Goal: Task Accomplishment & Management: Manage account settings

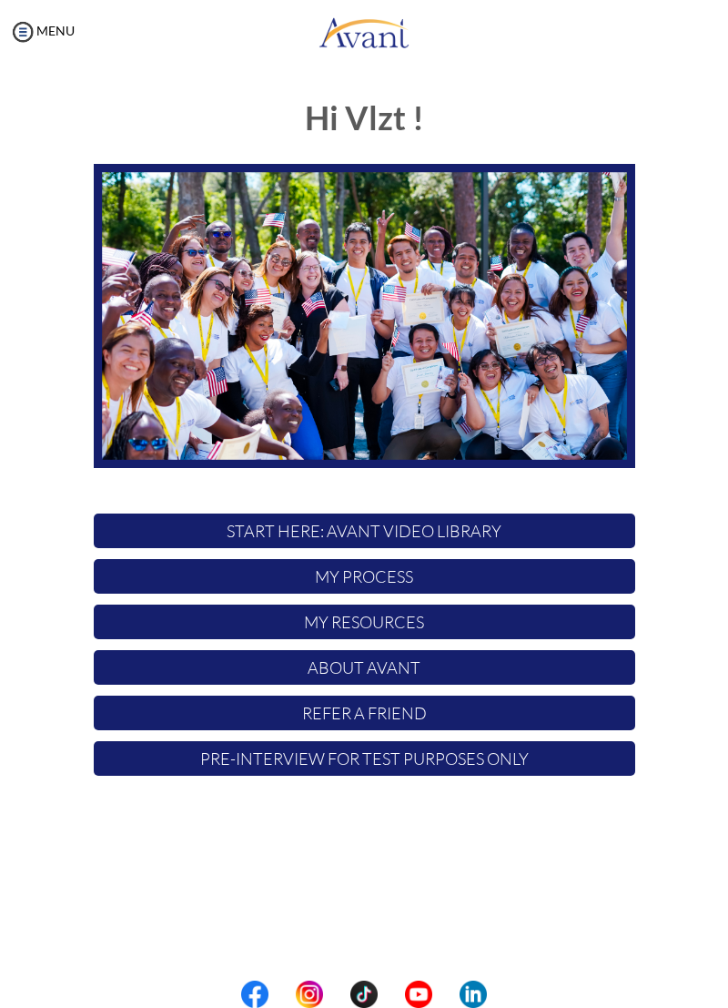
click at [595, 583] on p "My Process" at bounding box center [365, 576] width 542 height 35
click at [592, 623] on p "My Resources" at bounding box center [365, 622] width 542 height 35
click at [586, 632] on p "My Resources" at bounding box center [365, 622] width 542 height 35
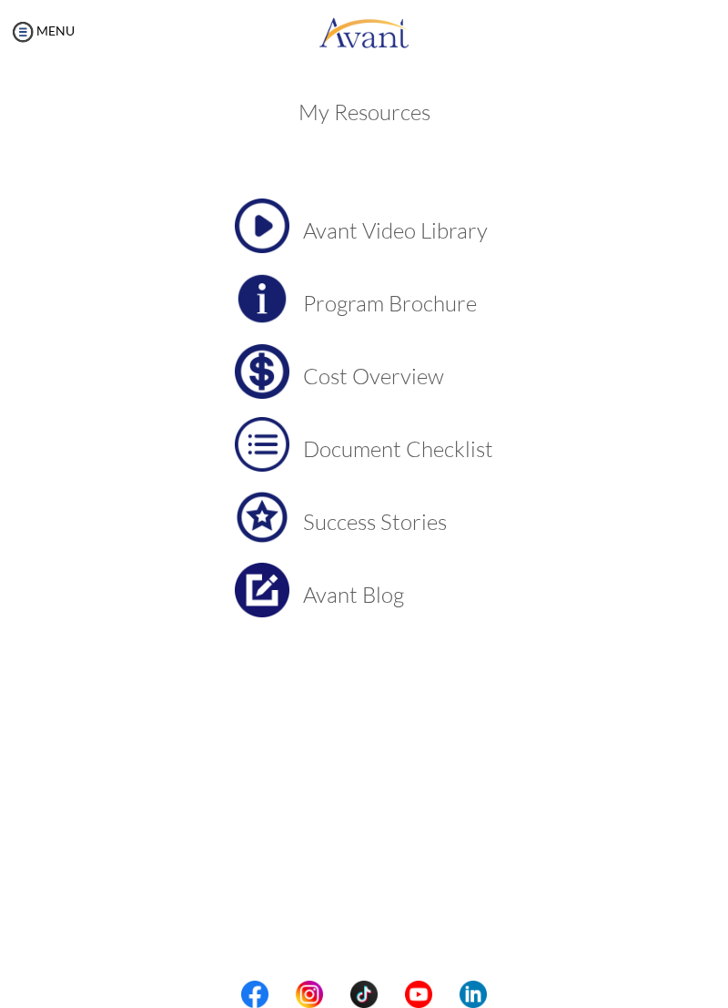
click at [402, 373] on h3 "Cost Overview" at bounding box center [398, 376] width 190 height 24
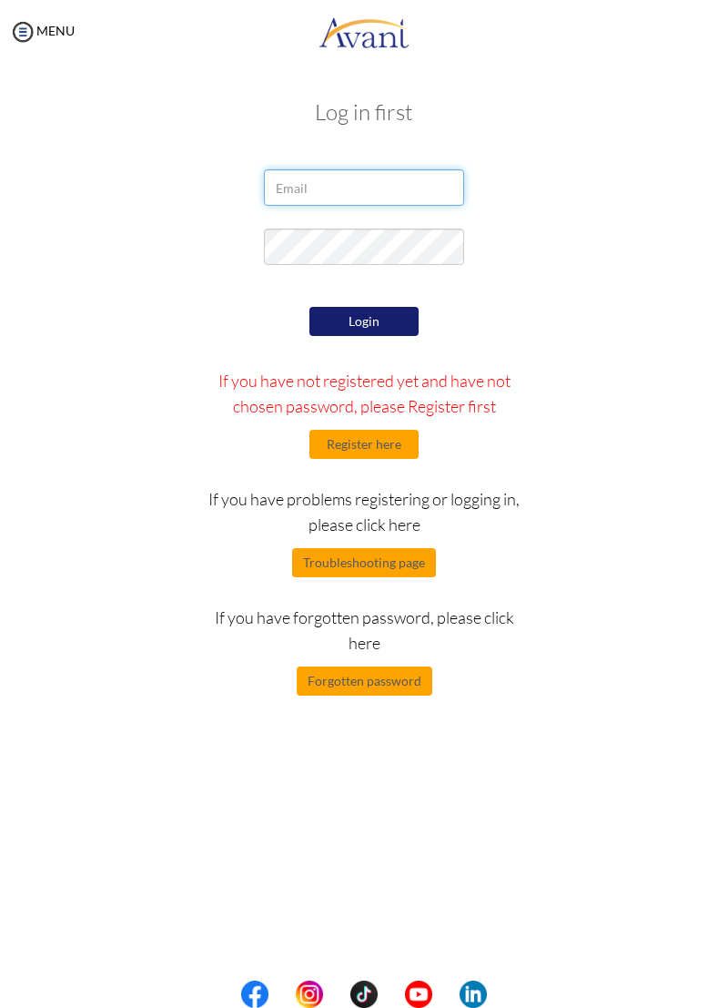
click at [426, 182] on input "email" at bounding box center [364, 187] width 200 height 36
type input "vlztmyrgh17@gmail.com"
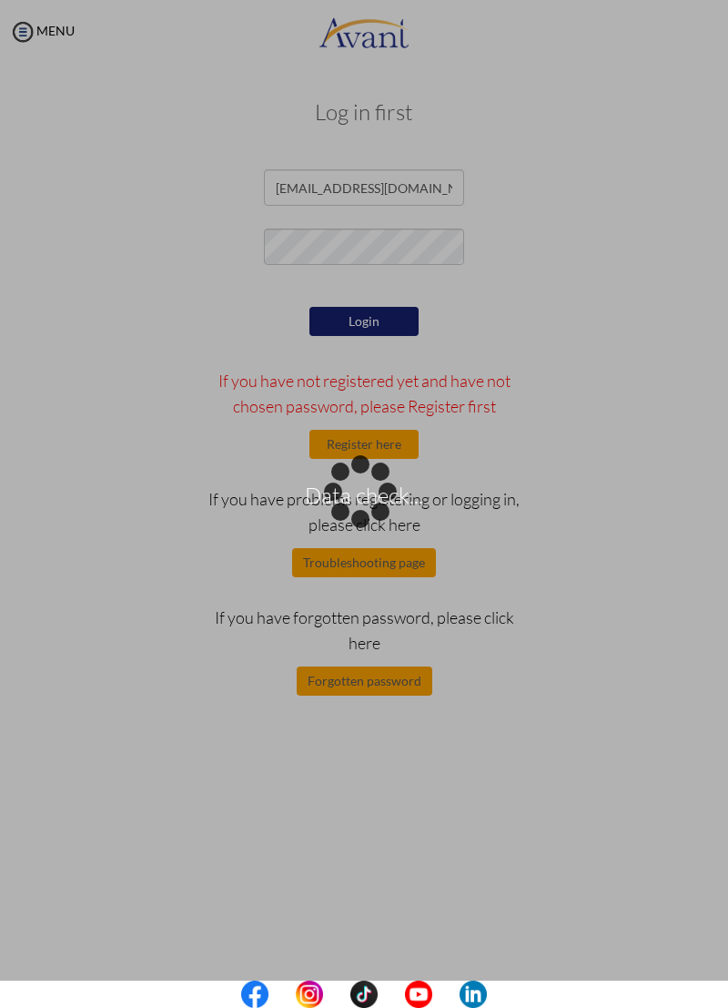
click at [377, 492] on div "Data check..." at bounding box center [363, 504] width 25 height 25
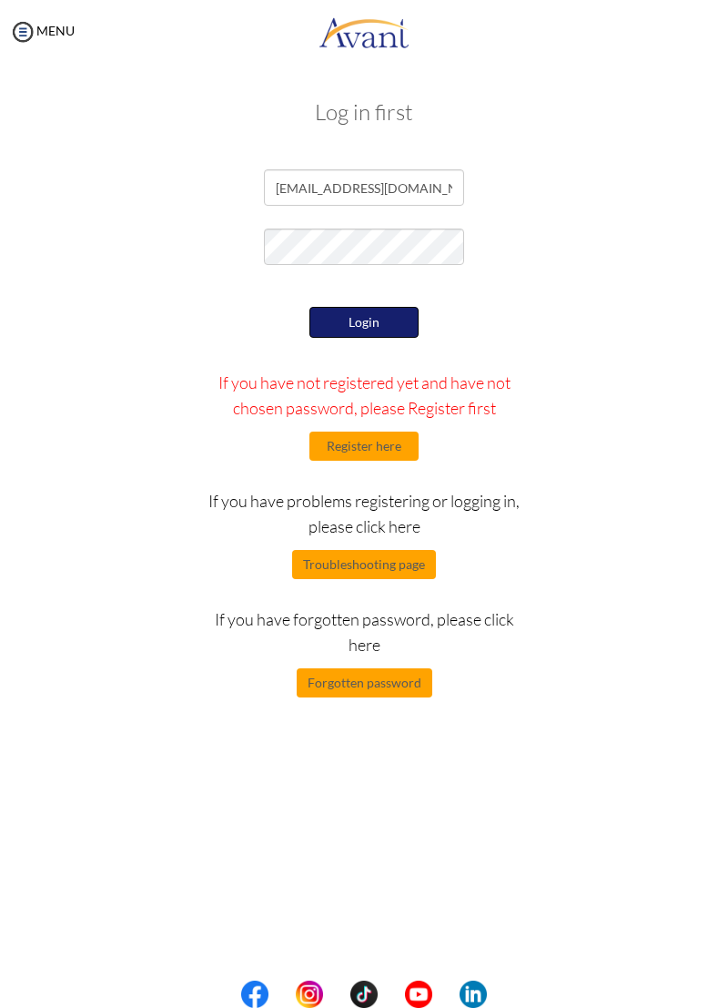
click at [388, 321] on button "Login" at bounding box center [364, 322] width 109 height 31
click at [368, 326] on button "Login" at bounding box center [364, 322] width 109 height 31
click at [376, 332] on button "Login" at bounding box center [364, 322] width 109 height 31
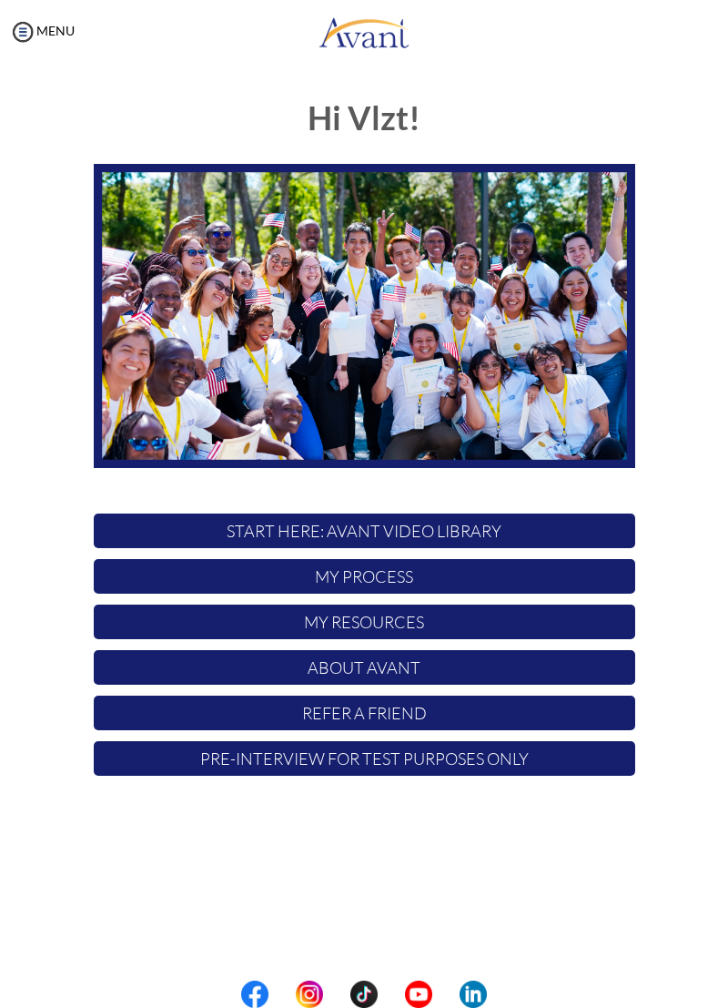
click at [563, 587] on p "My Process" at bounding box center [365, 576] width 542 height 35
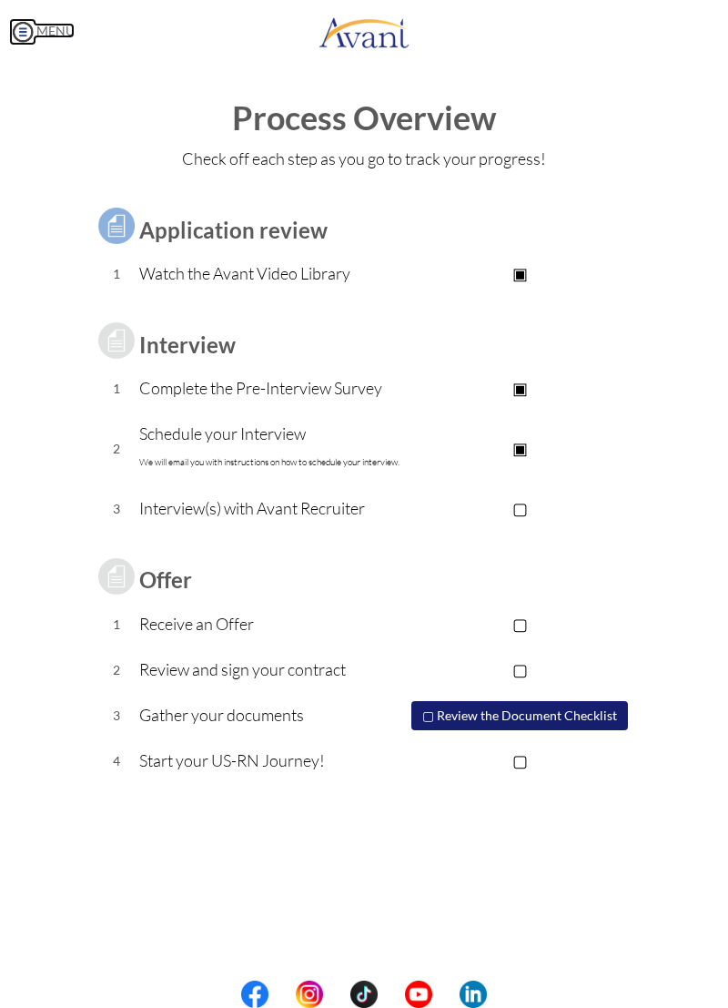
click at [26, 30] on img at bounding box center [22, 31] width 27 height 27
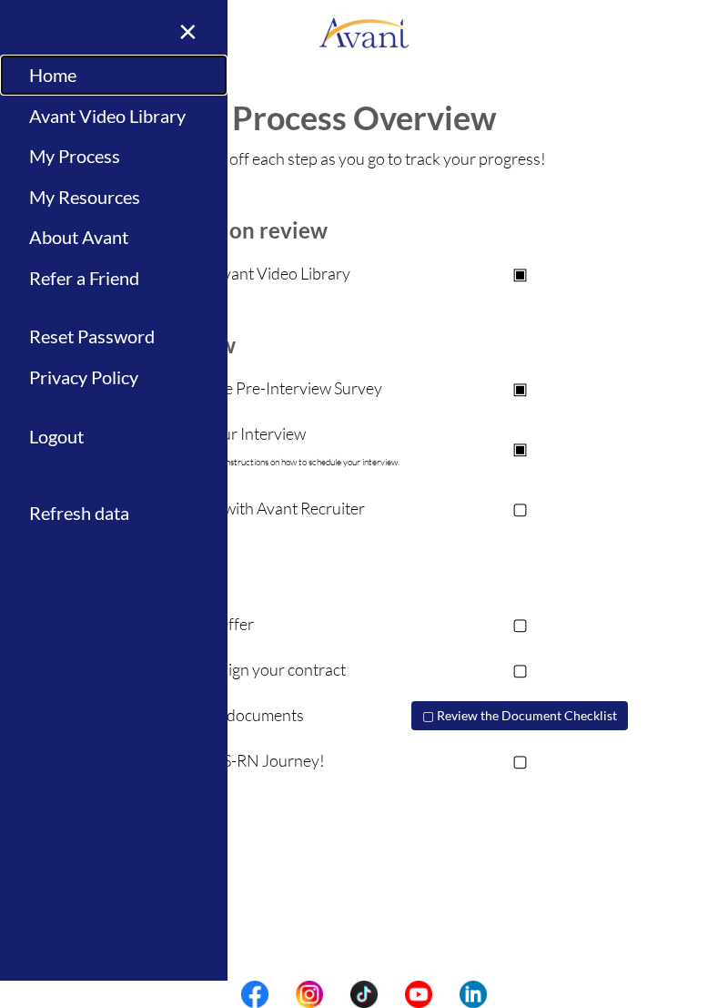
click at [56, 75] on link "Home" at bounding box center [114, 75] width 228 height 41
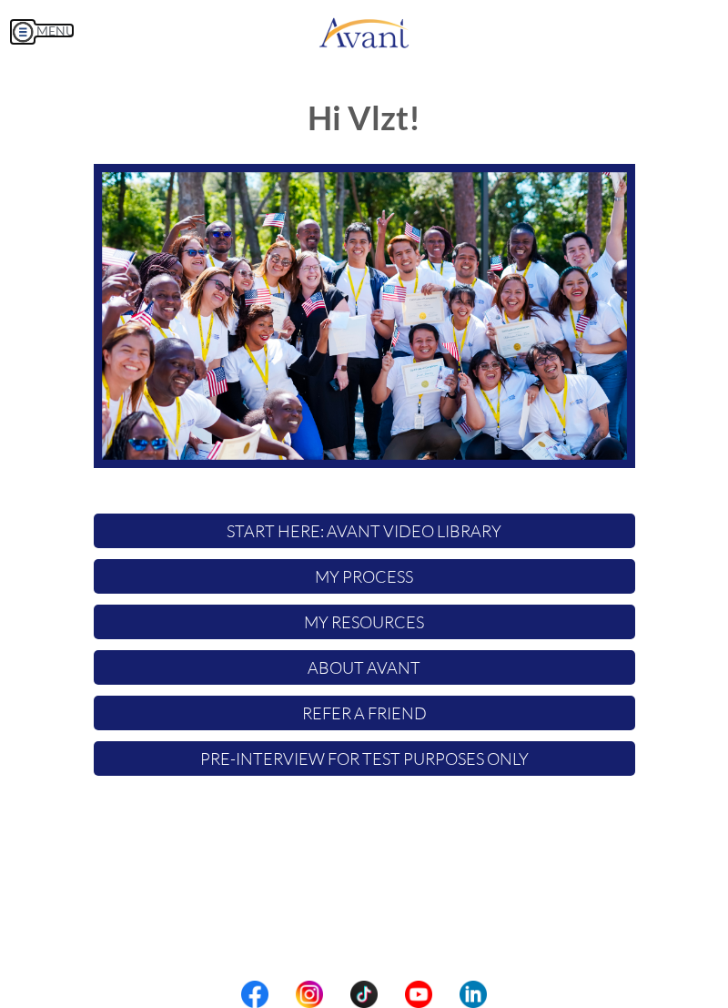
click at [19, 24] on img at bounding box center [22, 31] width 27 height 27
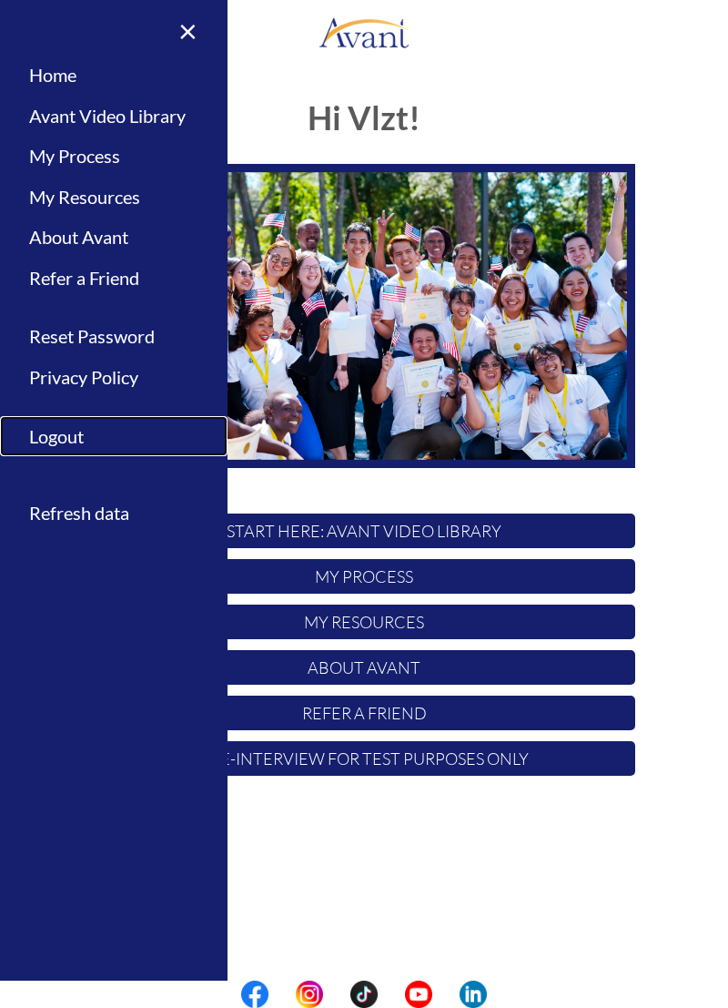
click at [121, 447] on link "Logout" at bounding box center [114, 436] width 228 height 41
